Goal: Information Seeking & Learning: Learn about a topic

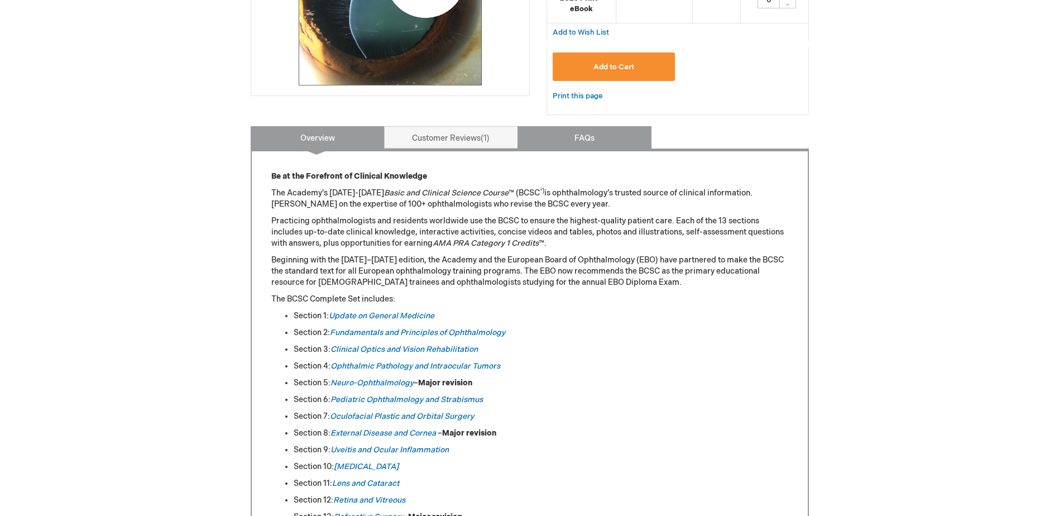
scroll to position [167, 0]
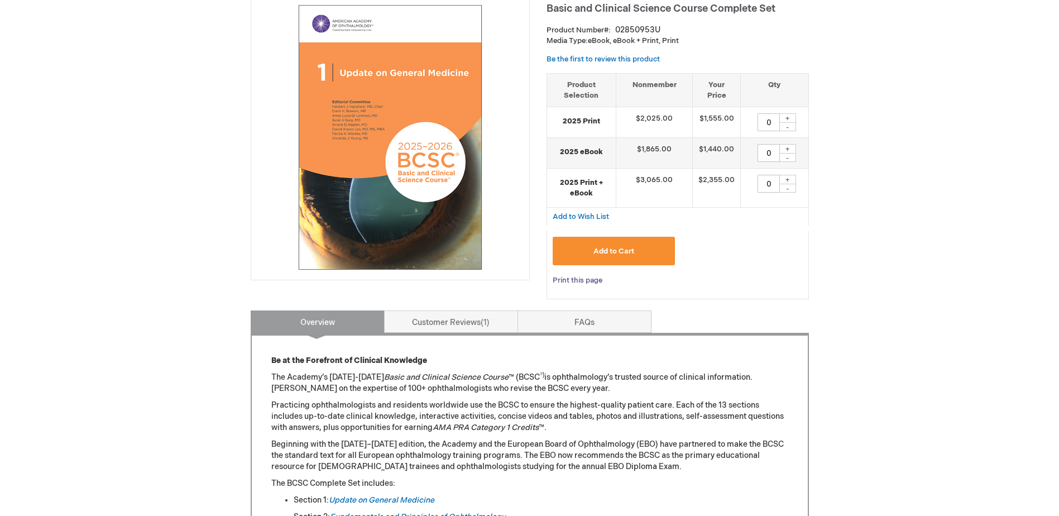
click at [589, 283] on link "Print this page" at bounding box center [577, 280] width 50 height 14
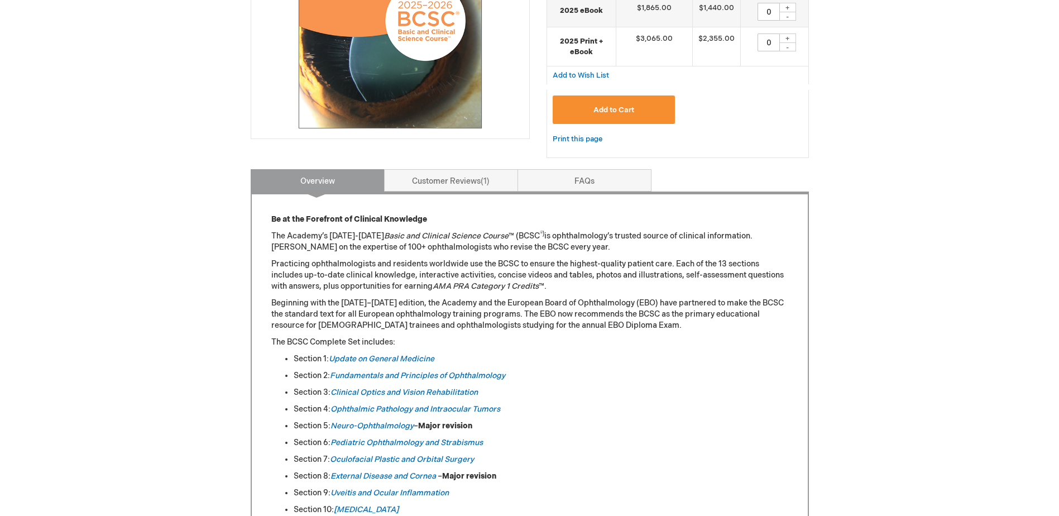
scroll to position [238, 0]
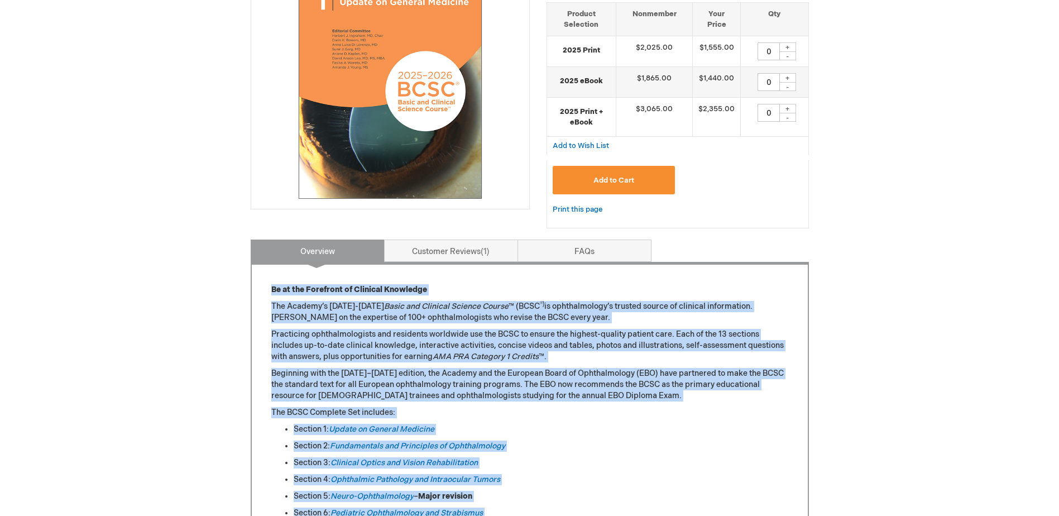
drag, startPoint x: 739, startPoint y: 374, endPoint x: 257, endPoint y: 290, distance: 489.3
drag, startPoint x: 257, startPoint y: 290, endPoint x: 319, endPoint y: 292, distance: 62.5
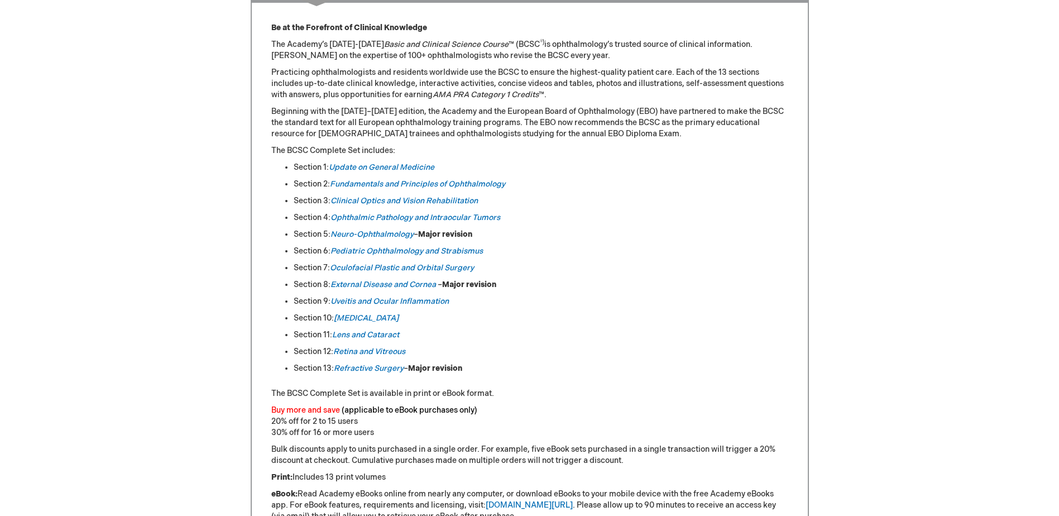
scroll to position [450, 0]
